Goal: Task Accomplishment & Management: Manage account settings

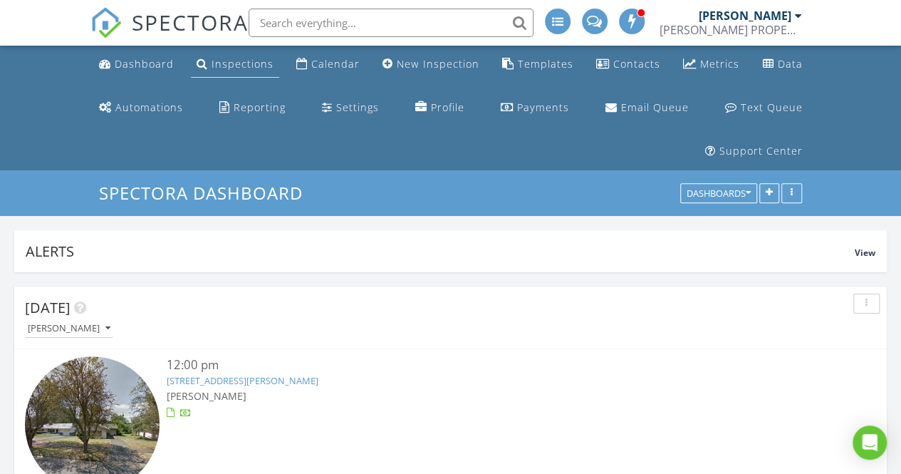
click at [242, 60] on div "Inspections" at bounding box center [243, 64] width 62 height 14
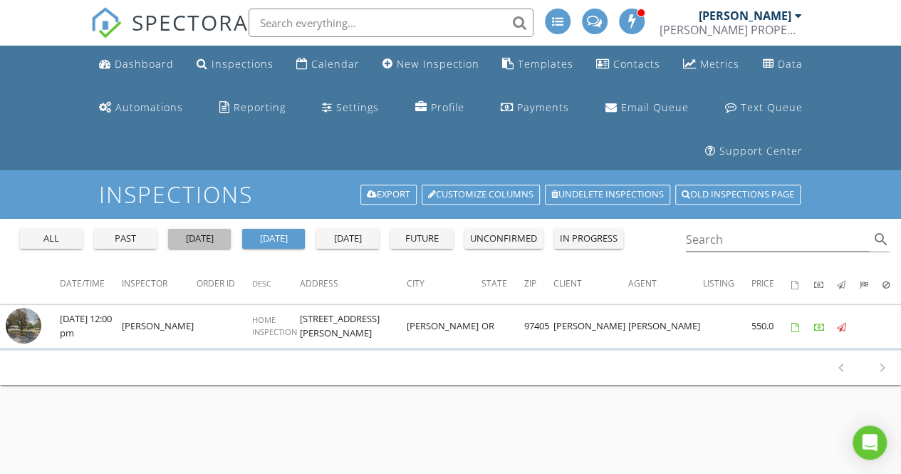
click at [191, 239] on div "yesterday" at bounding box center [199, 239] width 51 height 14
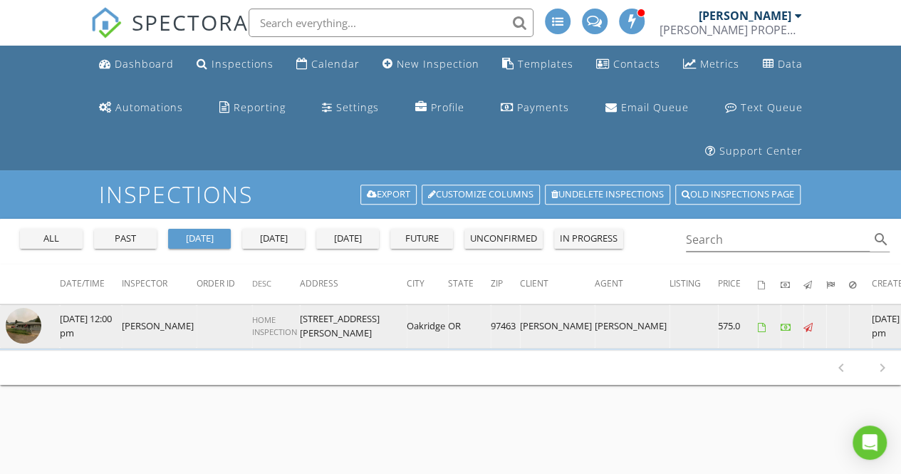
click at [26, 316] on img at bounding box center [24, 326] width 36 height 36
click at [24, 324] on img at bounding box center [24, 326] width 36 height 36
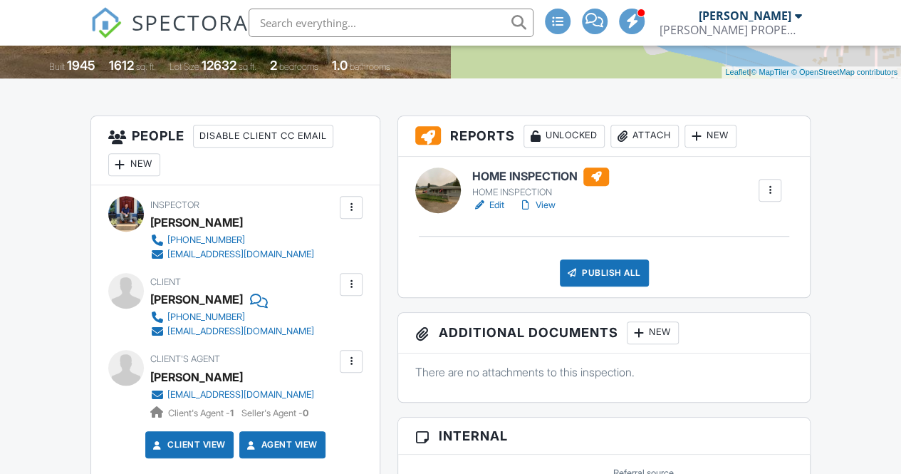
click at [496, 206] on link "Edit" at bounding box center [488, 205] width 32 height 14
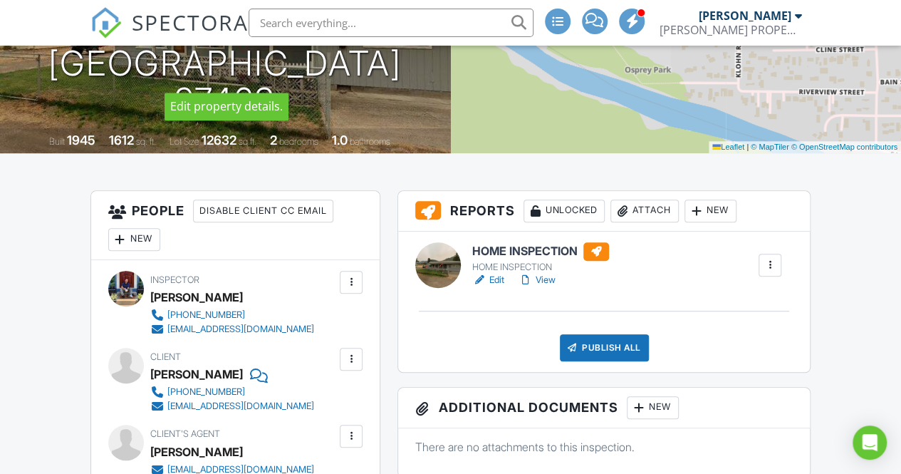
scroll to position [316, 0]
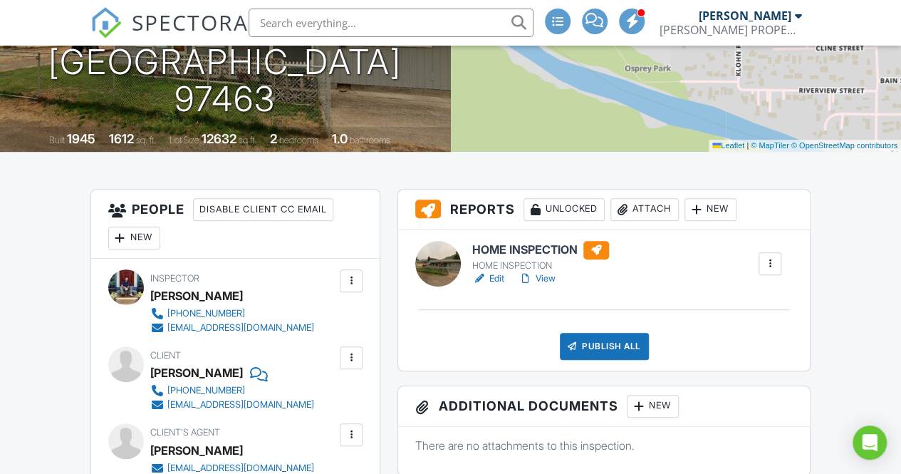
click at [541, 277] on link "View" at bounding box center [537, 278] width 37 height 14
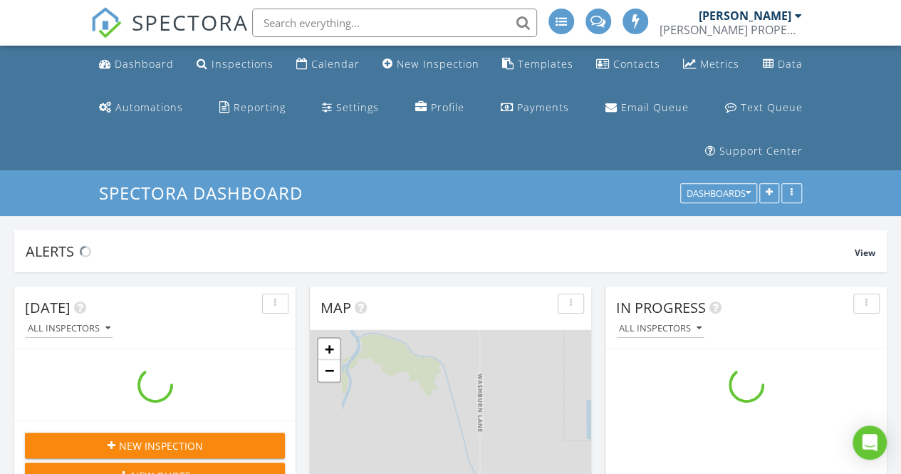
scroll to position [1176, 923]
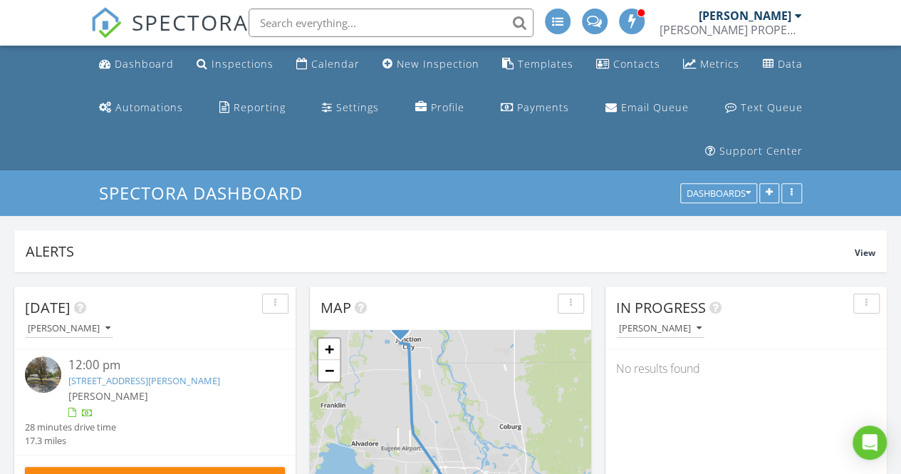
click at [180, 378] on link "[STREET_ADDRESS][PERSON_NAME]" at bounding box center [144, 380] width 152 height 13
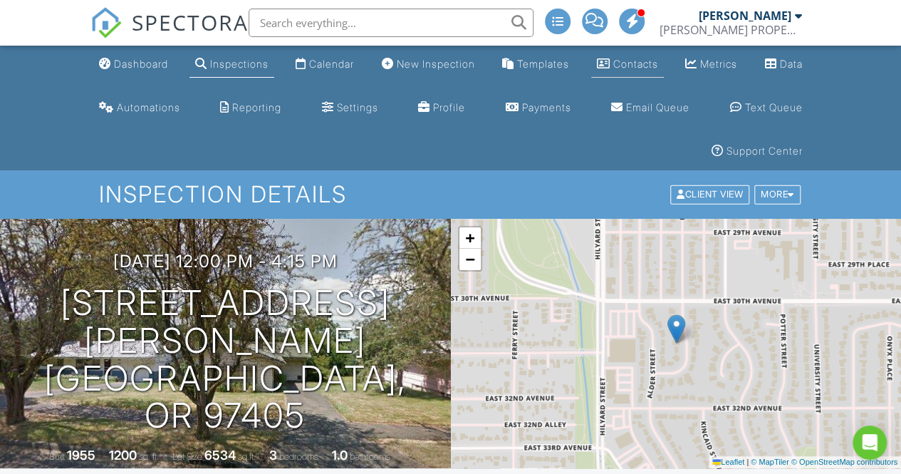
click at [625, 62] on div "Contacts" at bounding box center [635, 64] width 45 height 12
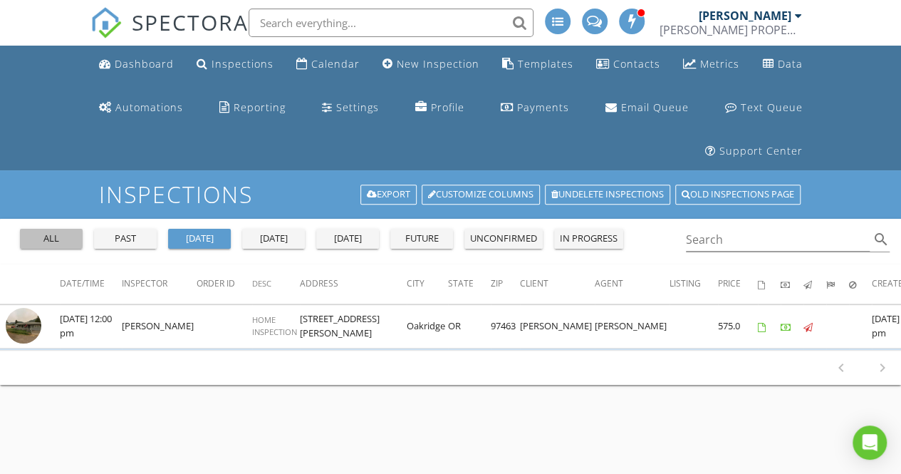
click at [48, 236] on div "all" at bounding box center [51, 239] width 51 height 14
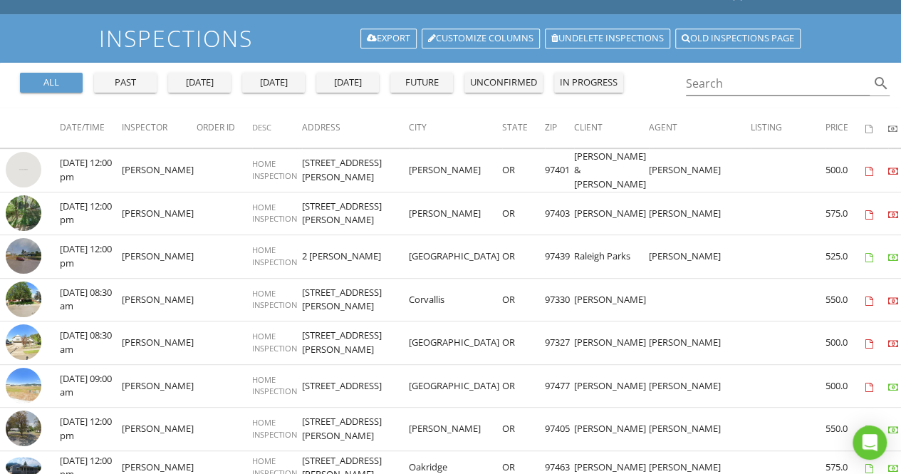
scroll to position [154, 0]
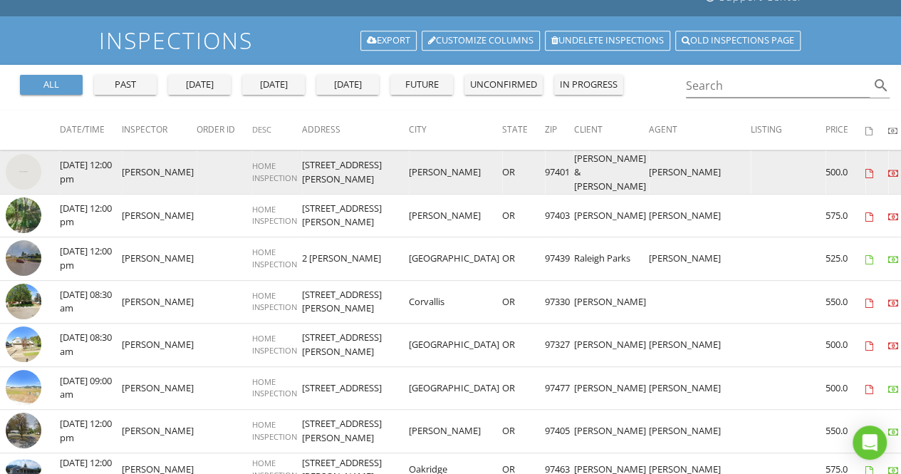
click at [24, 165] on img at bounding box center [24, 172] width 36 height 36
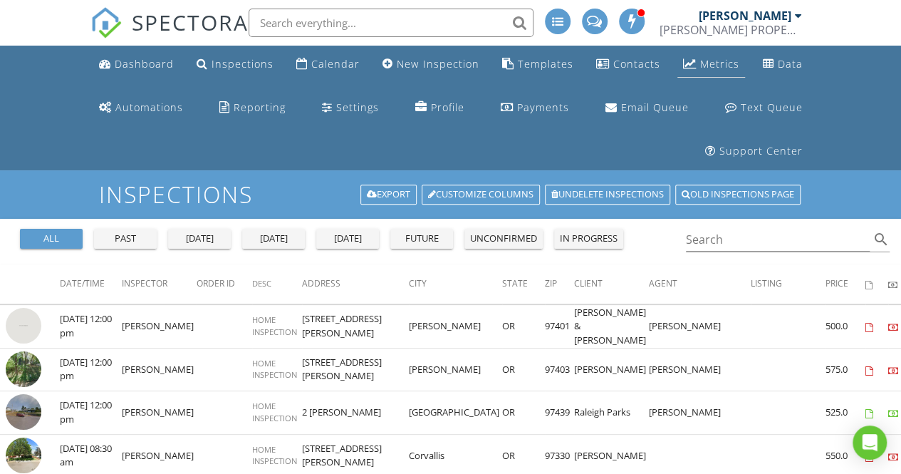
click at [715, 65] on div "Metrics" at bounding box center [719, 64] width 39 height 14
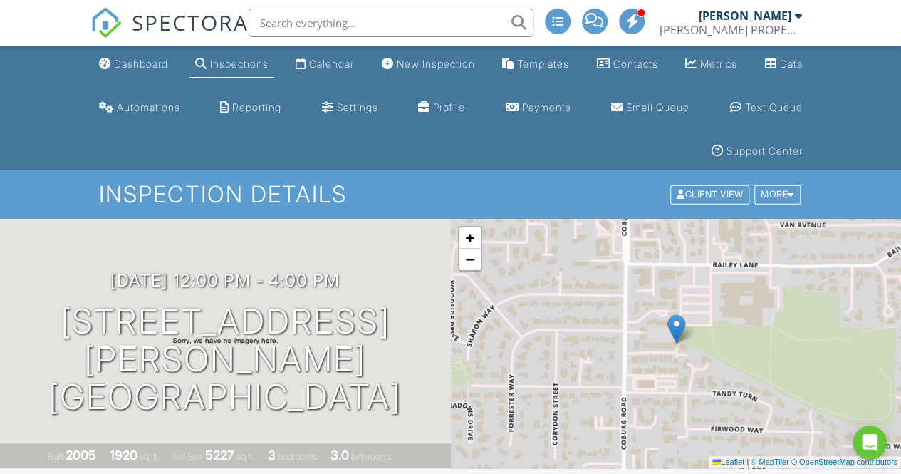
click at [231, 65] on div "Inspections" at bounding box center [239, 64] width 58 height 12
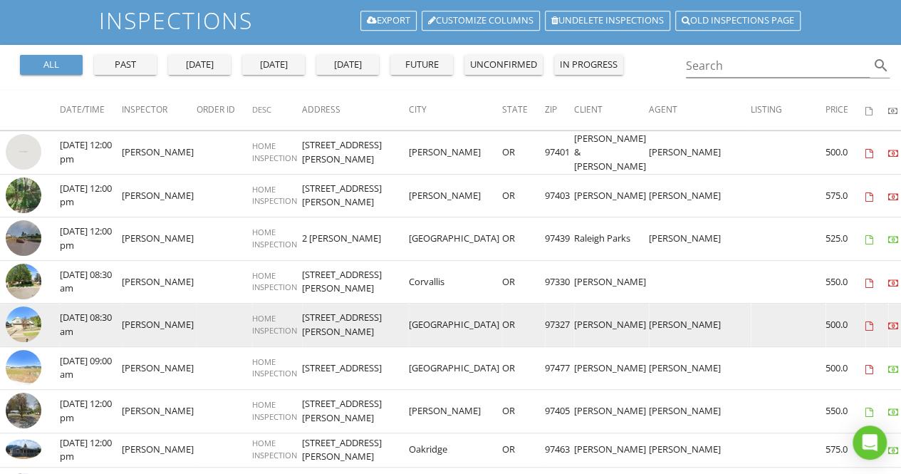
scroll to position [163, 0]
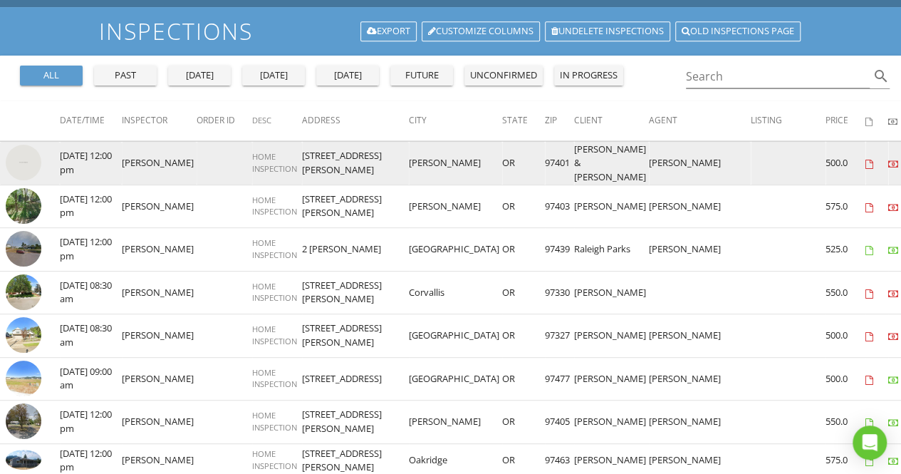
click at [28, 155] on img at bounding box center [24, 163] width 36 height 36
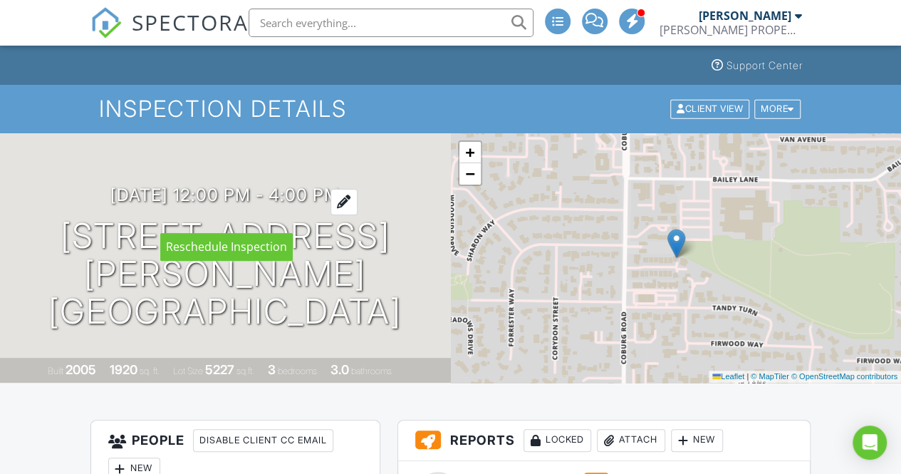
click at [358, 213] on div at bounding box center [344, 202] width 27 height 26
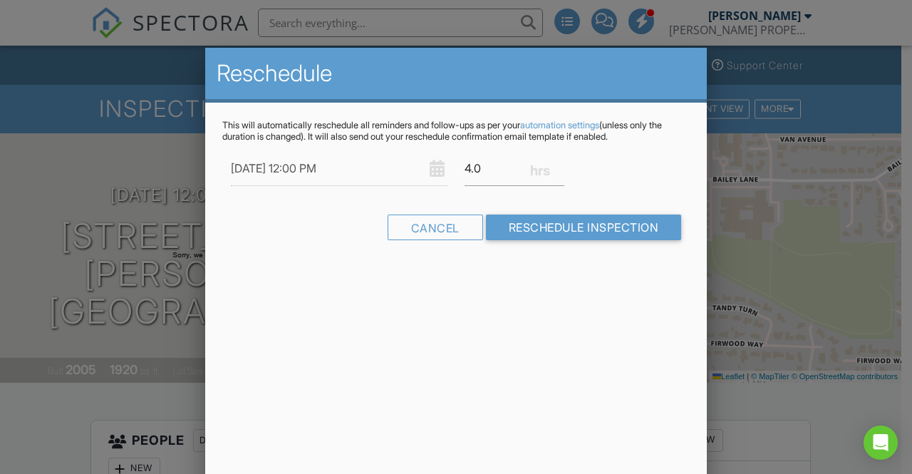
click at [534, 288] on div "Reschedule This will automatically reschedule all reminders and follow-ups as p…" at bounding box center [456, 297] width 502 height 499
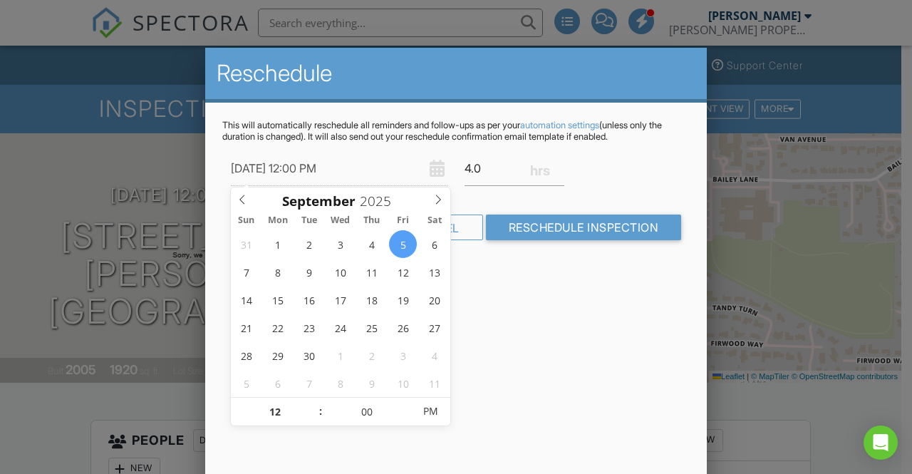
click at [375, 167] on input "09/05/2025 12:00 PM" at bounding box center [339, 168] width 217 height 35
type input "09/05/2025 11:00 AM"
type input "11"
click at [314, 418] on span at bounding box center [314, 419] width 10 height 14
type input "09/05/2025 10:00 AM"
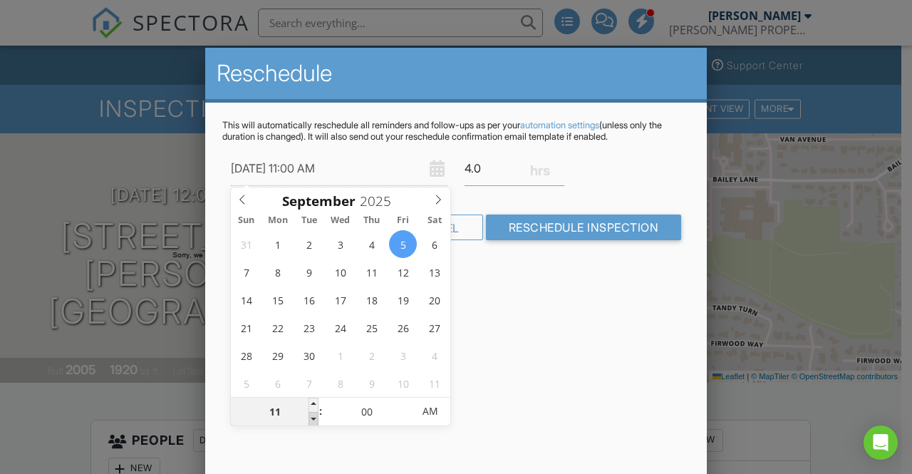
type input "10"
click at [314, 418] on span at bounding box center [314, 419] width 10 height 14
type input "09/05/2025 9:00 AM"
type input "09"
click at [314, 418] on span at bounding box center [314, 419] width 10 height 14
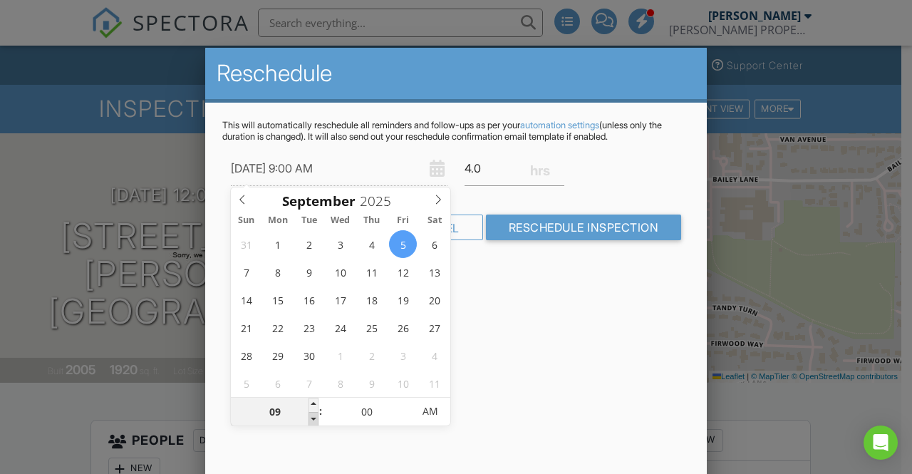
type input "09/05/2025 8:00 AM"
type input "08"
click at [314, 418] on span at bounding box center [314, 419] width 10 height 14
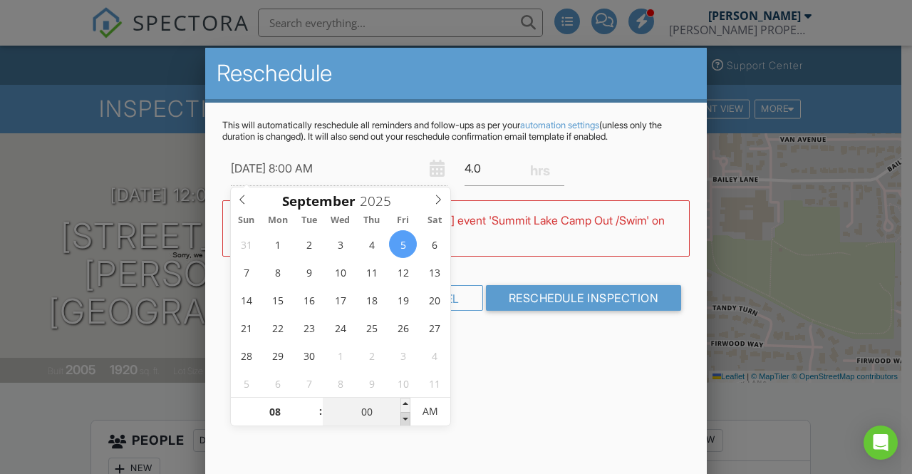
type input "09/05/2025 7:55 AM"
type input "07"
type input "55"
click at [404, 419] on span at bounding box center [405, 419] width 10 height 14
type input "09/05/2025 7:50 AM"
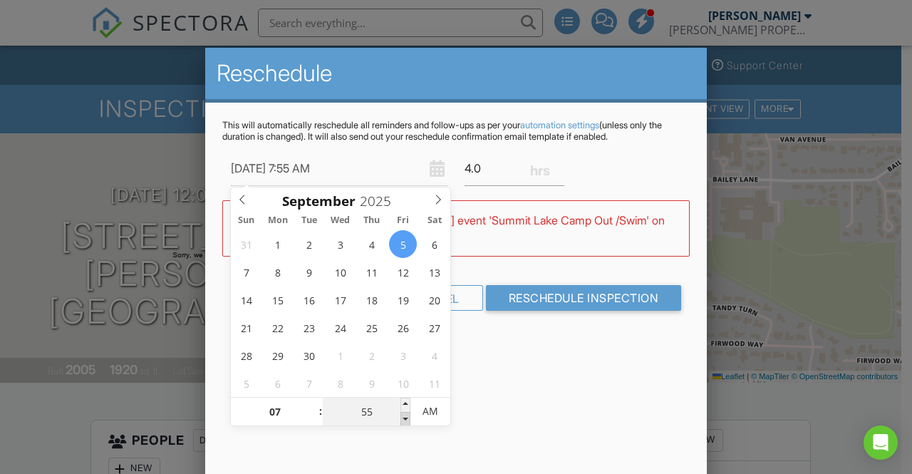
type input "50"
click at [404, 419] on span at bounding box center [405, 419] width 10 height 14
type input "09/05/2025 7:45 AM"
type input "45"
click at [404, 419] on span at bounding box center [405, 419] width 10 height 14
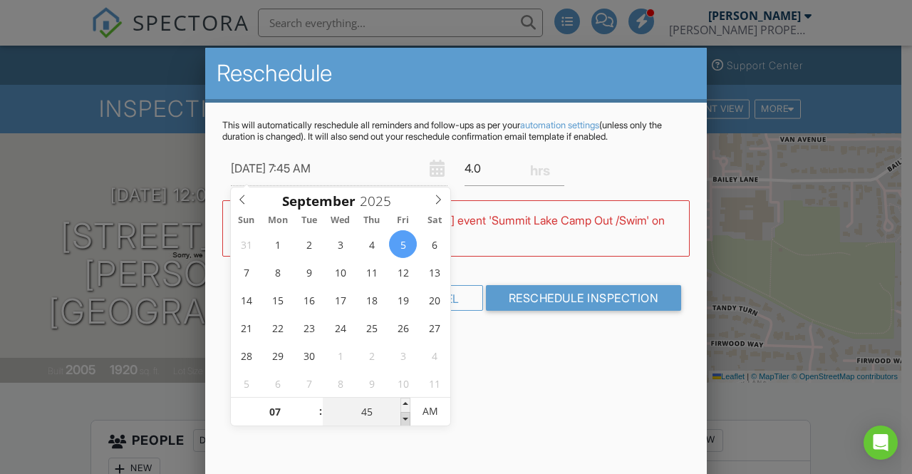
type input "09/05/2025 7:40 AM"
type input "40"
click at [404, 419] on span at bounding box center [405, 419] width 10 height 14
type input "09/05/2025 7:35 AM"
type input "35"
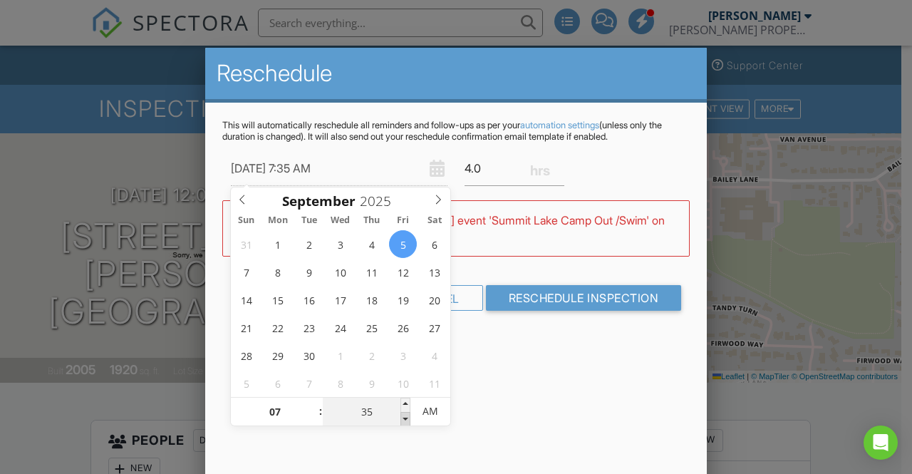
click at [404, 419] on span at bounding box center [405, 419] width 10 height 14
type input "09/05/2025 7:30 AM"
type input "30"
click at [404, 419] on span at bounding box center [405, 419] width 10 height 14
type input "09/05/2025 7:25 AM"
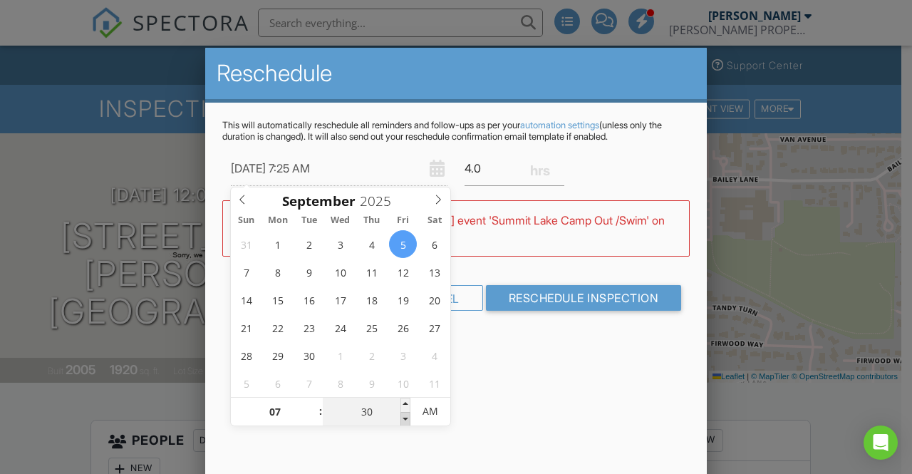
type input "25"
click at [404, 419] on span at bounding box center [405, 419] width 10 height 14
type input "09/05/2025 7:20 AM"
type input "20"
click at [404, 419] on span at bounding box center [405, 419] width 10 height 14
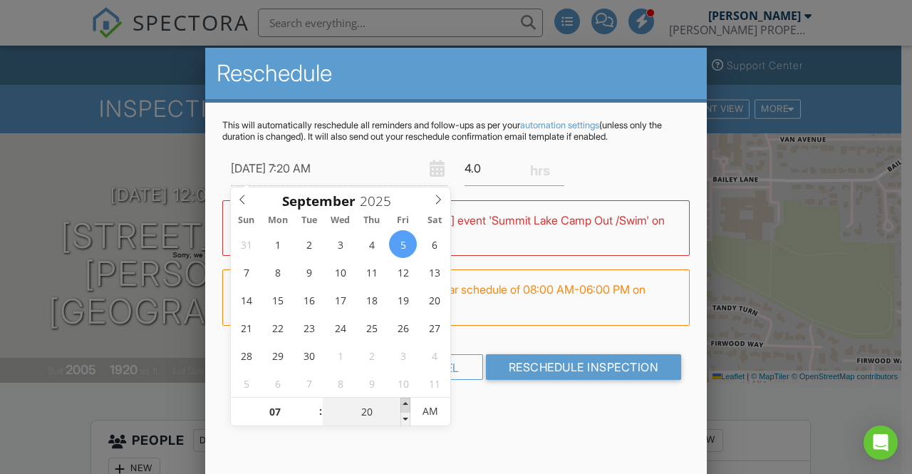
type input "09/05/2025 7:25 AM"
type input "25"
click at [404, 404] on span at bounding box center [405, 405] width 10 height 14
type input "09/05/2025 7:30 AM"
type input "30"
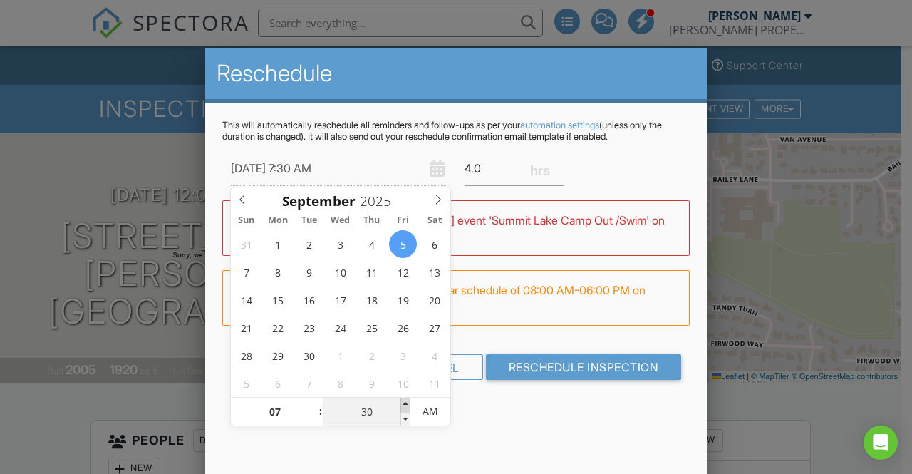
click at [404, 404] on span at bounding box center [405, 405] width 10 height 14
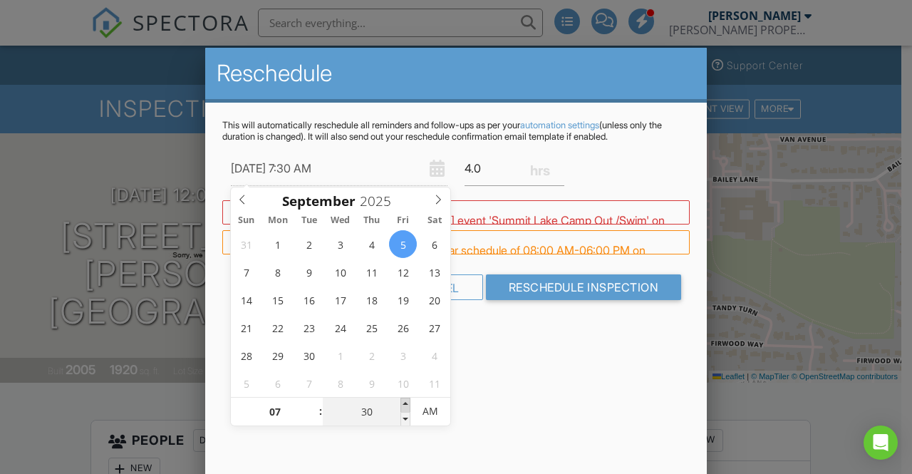
type input "09/05/2025 7:35 AM"
type input "35"
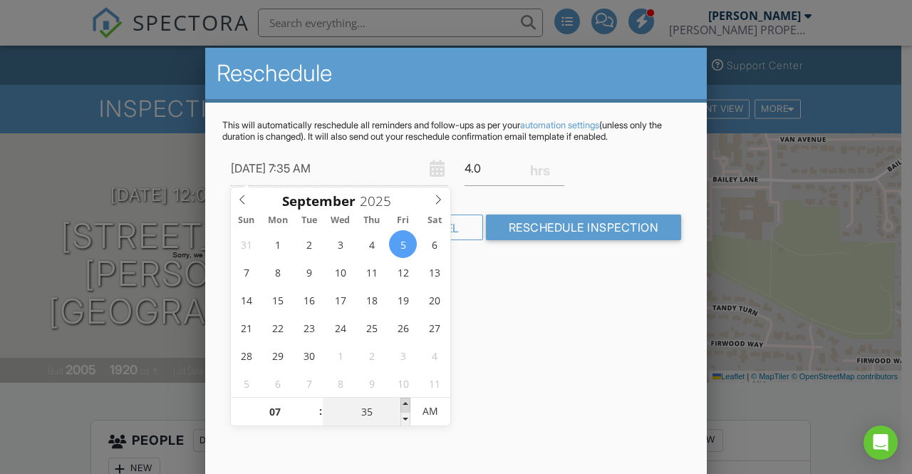
click at [404, 404] on span at bounding box center [405, 405] width 10 height 14
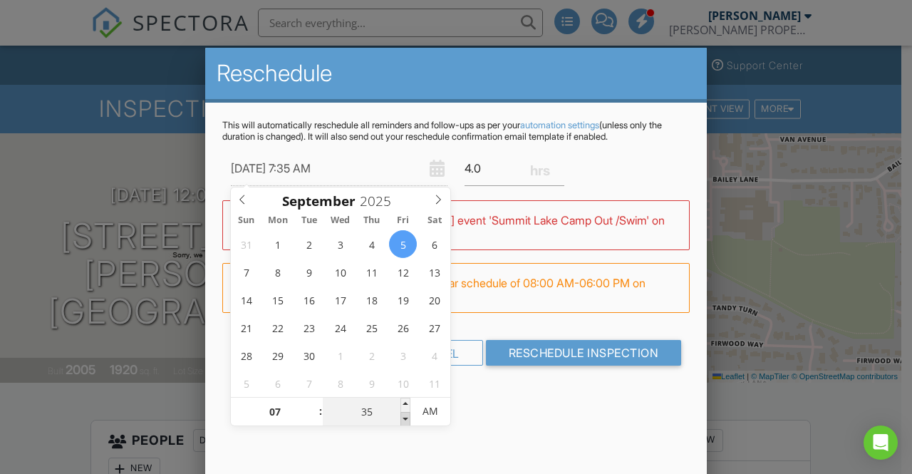
type input "09/05/2025 7:30 AM"
type input "30"
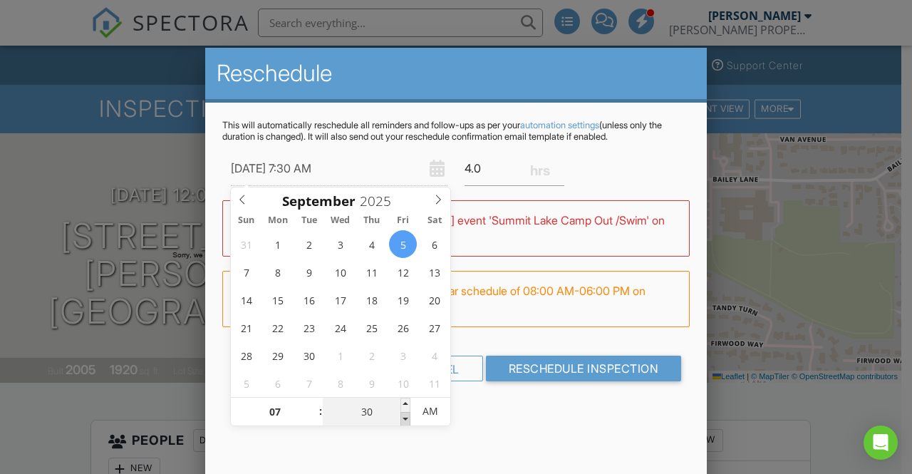
click at [405, 420] on span at bounding box center [405, 419] width 10 height 14
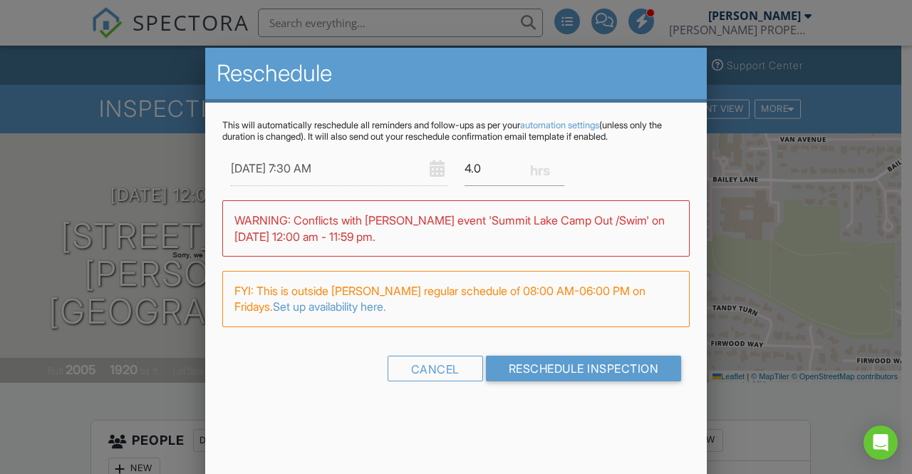
click at [512, 424] on div "Reschedule This will automatically reschedule all reminders and follow-ups as p…" at bounding box center [456, 297] width 502 height 499
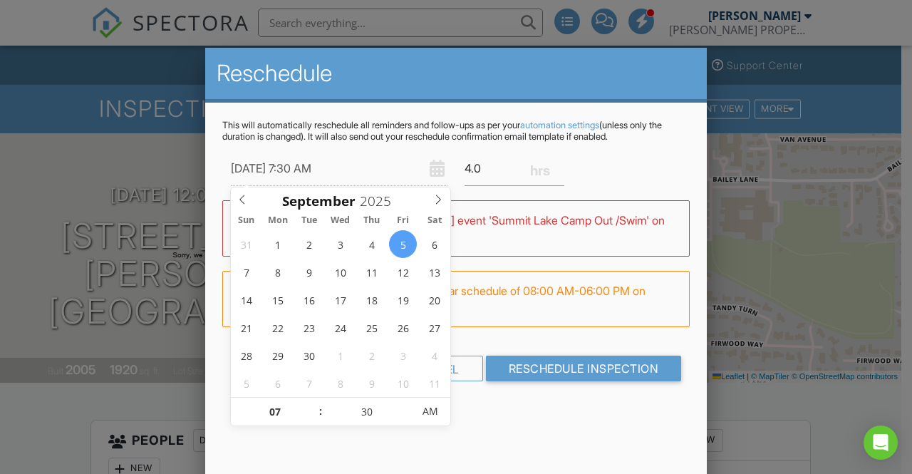
click at [352, 172] on input "09/05/2025 7:30 AM" at bounding box center [339, 168] width 217 height 35
type input "[DATE] 8:30 AM"
type input "08"
click at [315, 400] on span at bounding box center [314, 405] width 10 height 14
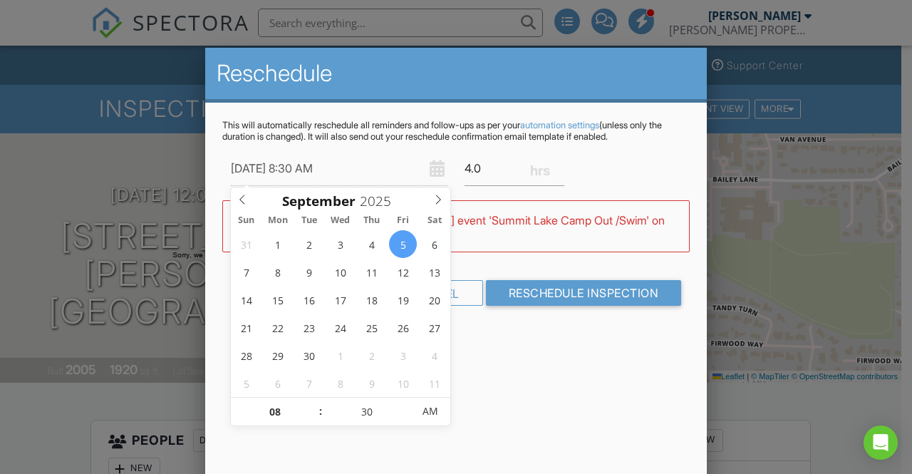
click at [487, 415] on div "Reschedule This will automatically reschedule all reminders and follow-ups as p…" at bounding box center [456, 297] width 502 height 499
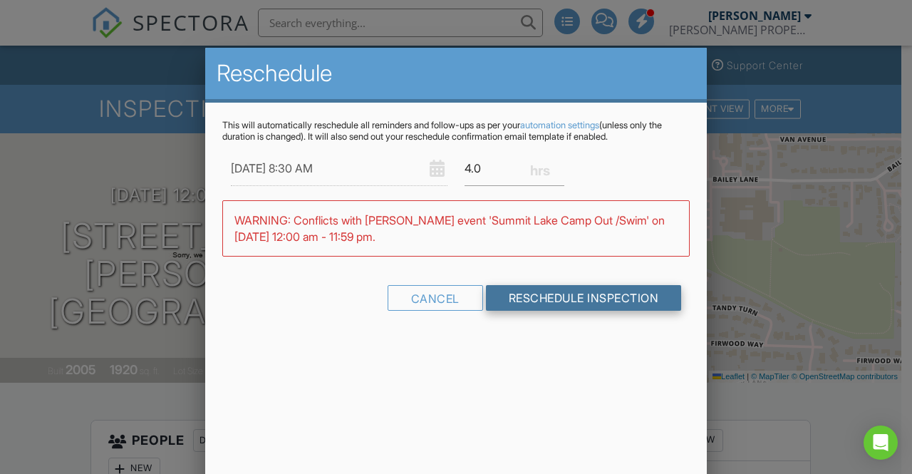
click at [552, 296] on input "Reschedule Inspection" at bounding box center [584, 298] width 196 height 26
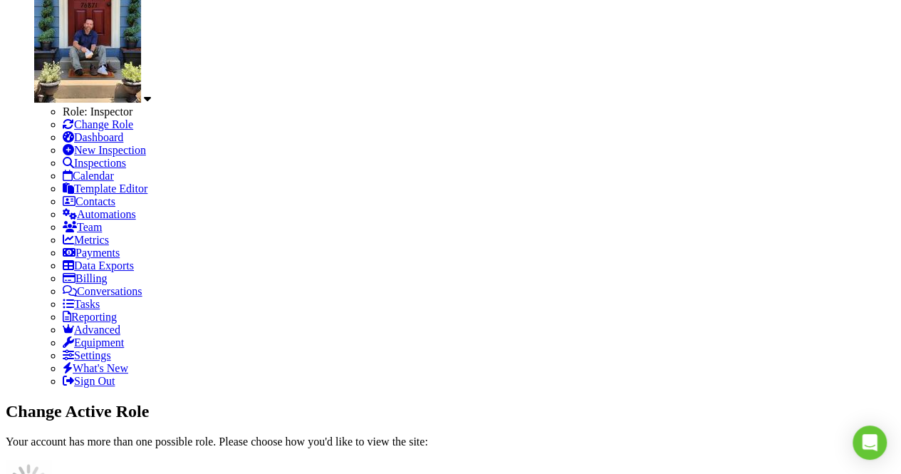
scroll to position [226, 0]
